Goal: Information Seeking & Learning: Learn about a topic

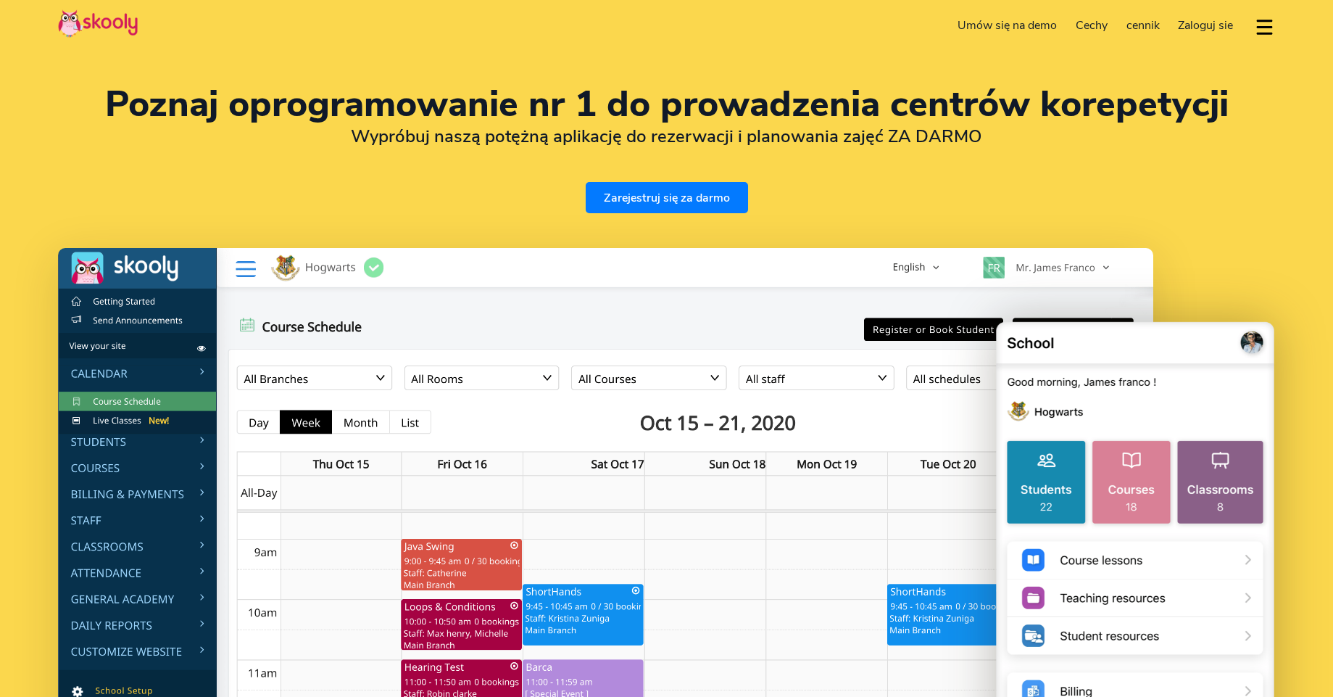
select select "pl"
select select "48"
select select "[GEOGRAPHIC_DATA]"
select select "Europe/[GEOGRAPHIC_DATA]"
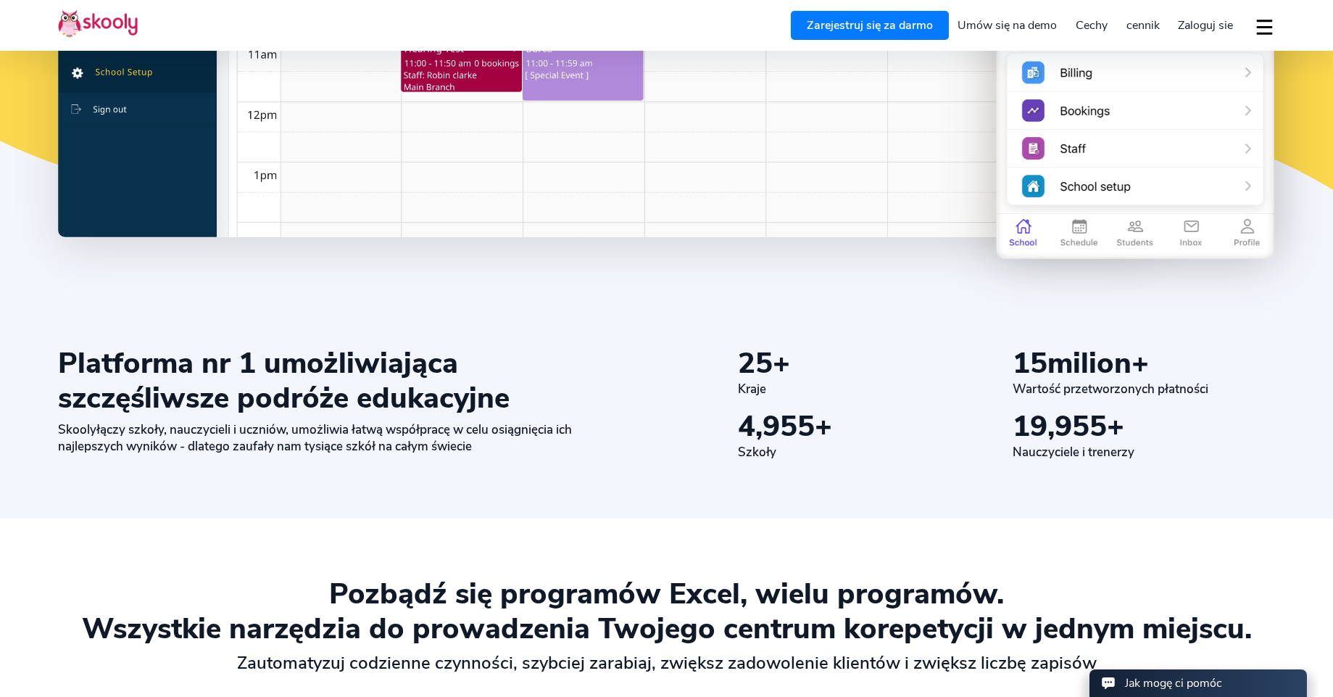
scroll to position [696, 0]
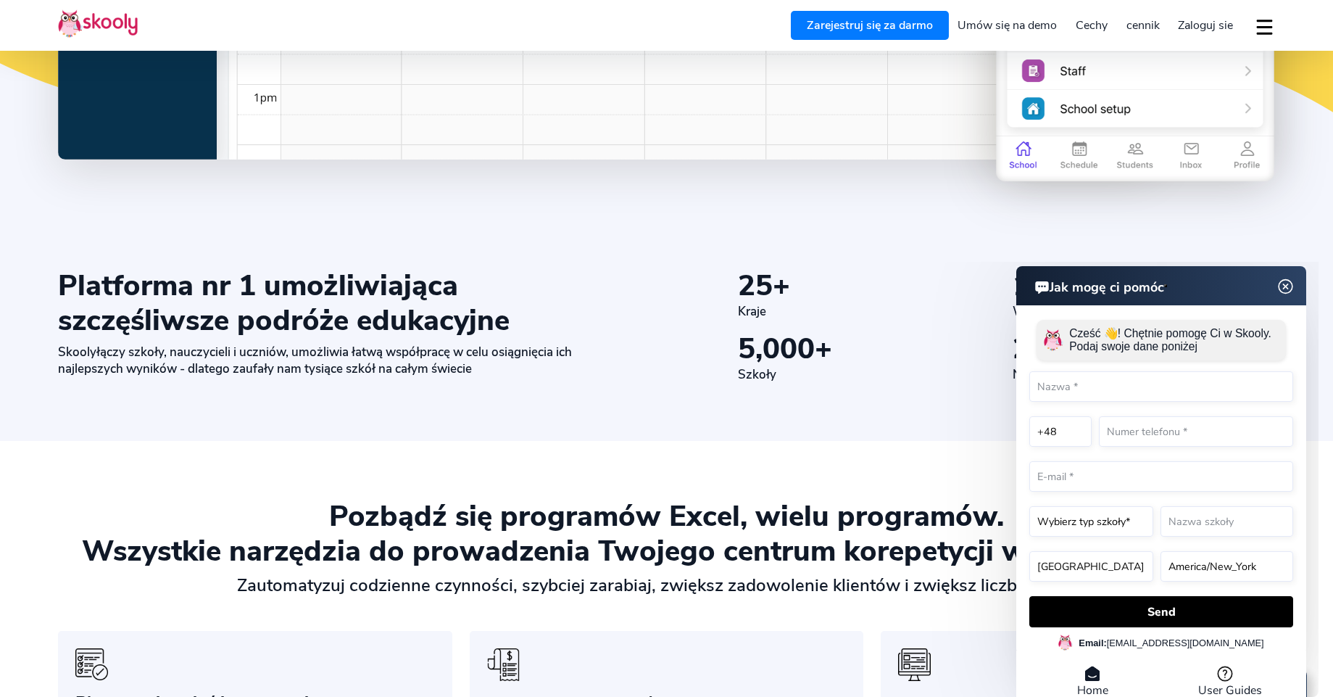
click at [1284, 288] on img at bounding box center [1286, 287] width 28 height 18
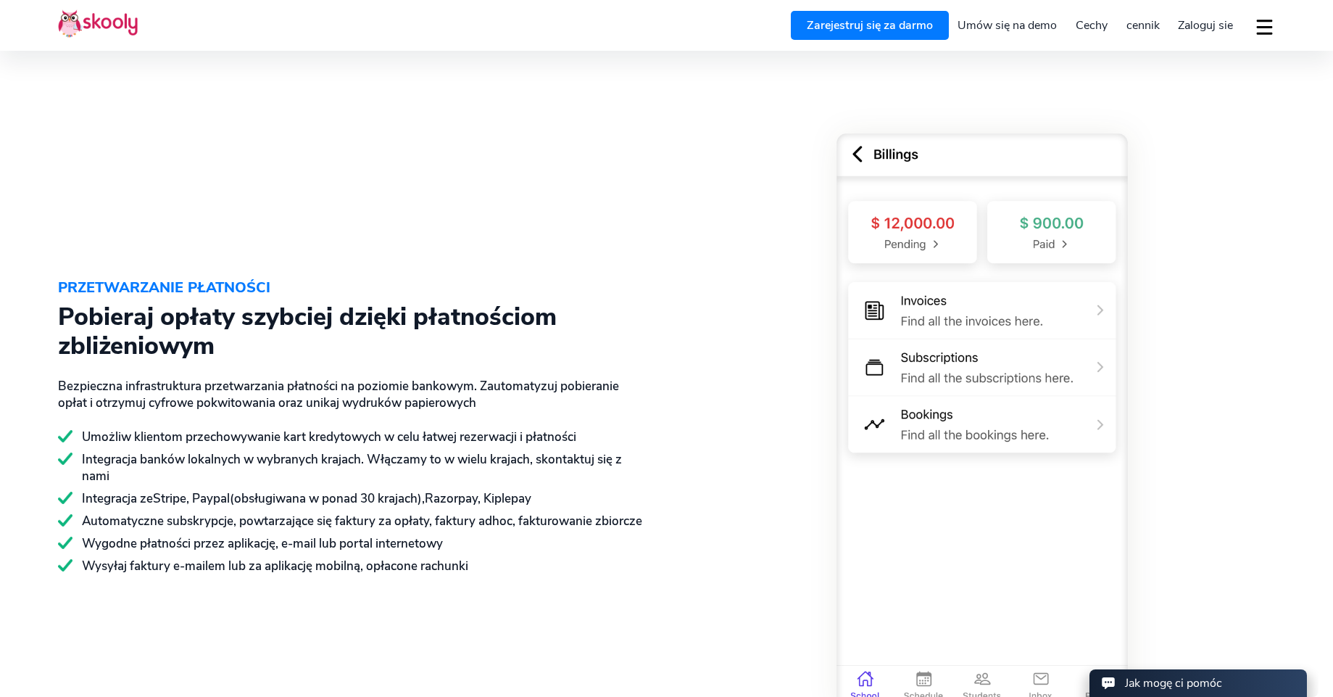
scroll to position [2087, 0]
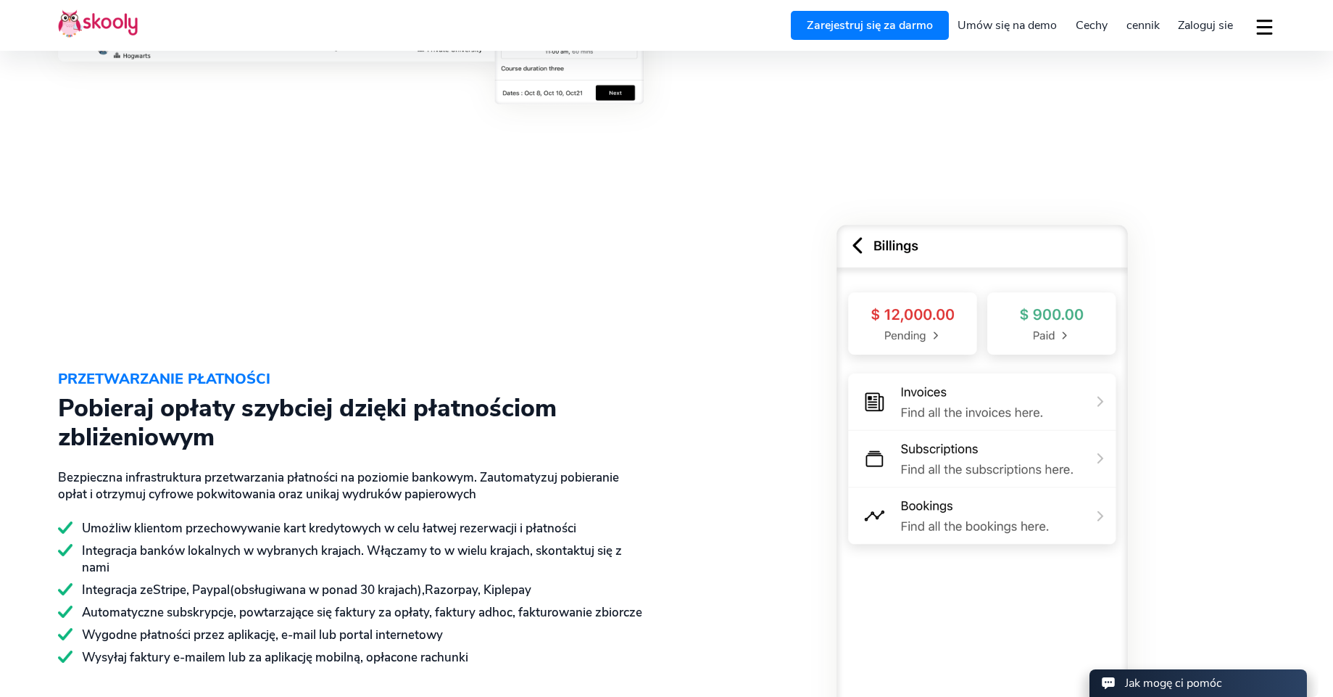
click at [1149, 29] on span "cennik" at bounding box center [1142, 25] width 33 height 16
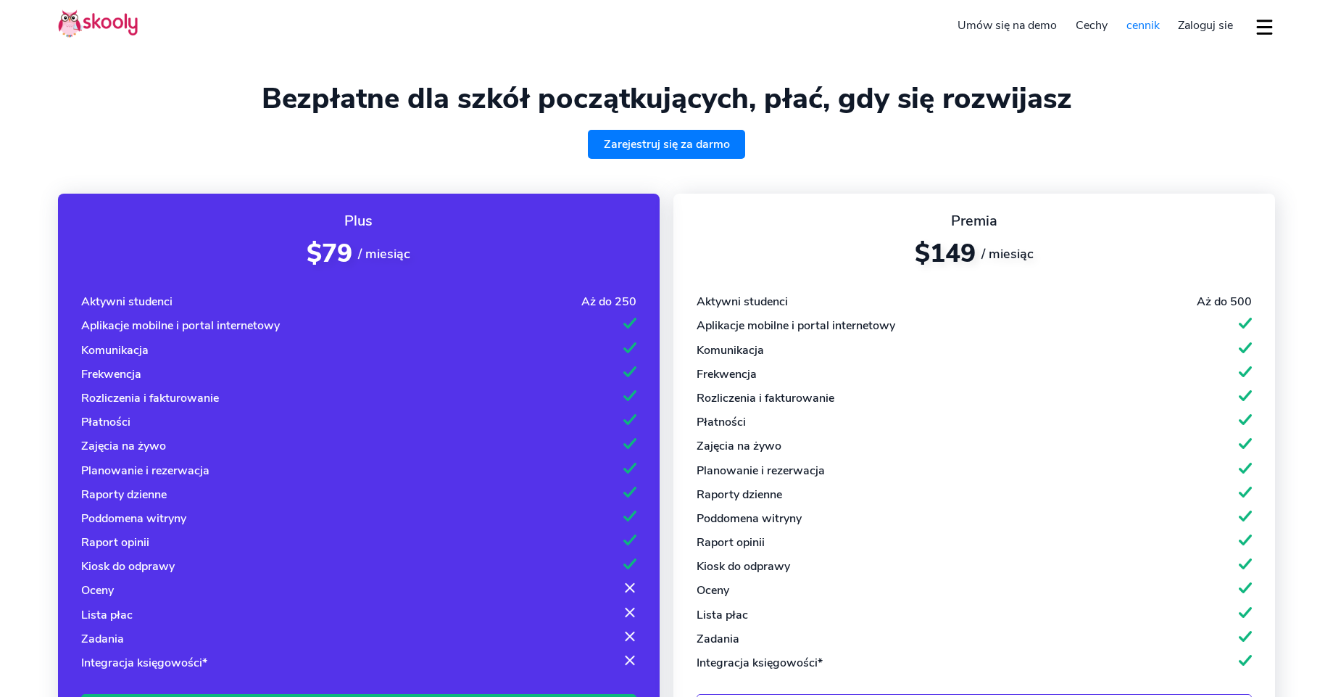
select select "pl"
select select "48"
select select "[GEOGRAPHIC_DATA]"
select select "Europe/[GEOGRAPHIC_DATA]"
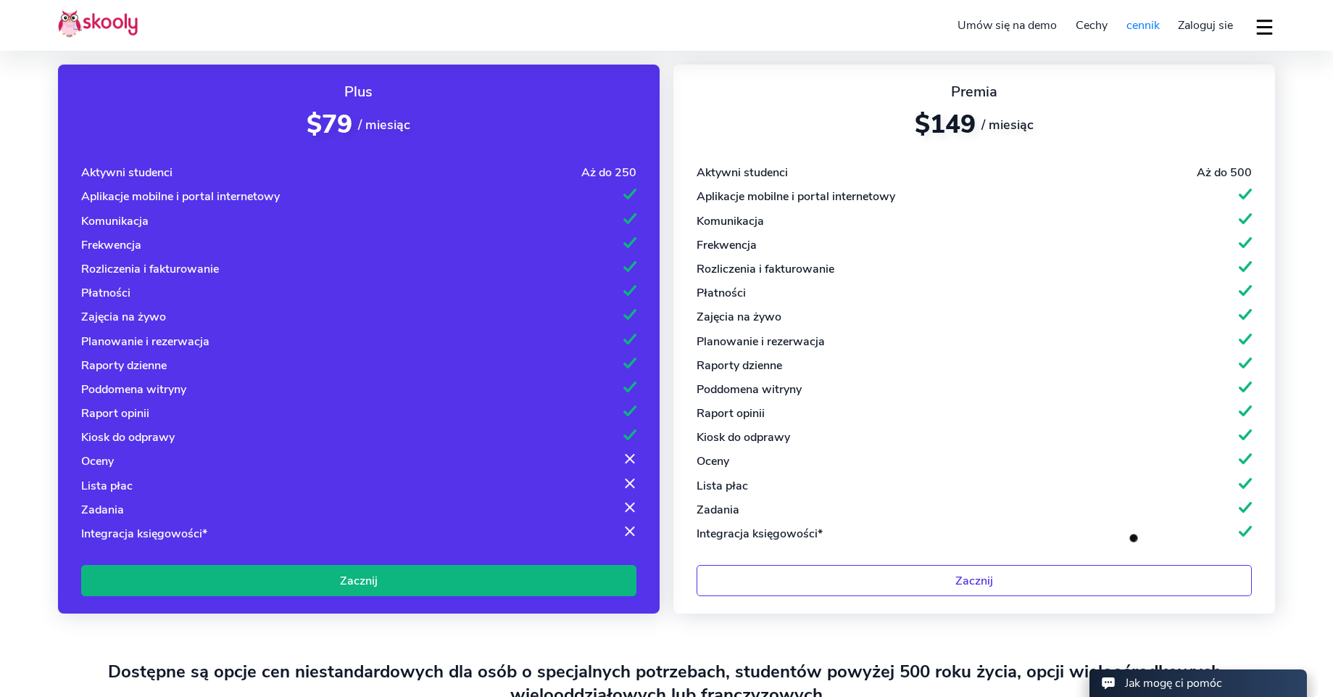
scroll to position [87, 0]
